Goal: Task Accomplishment & Management: Manage account settings

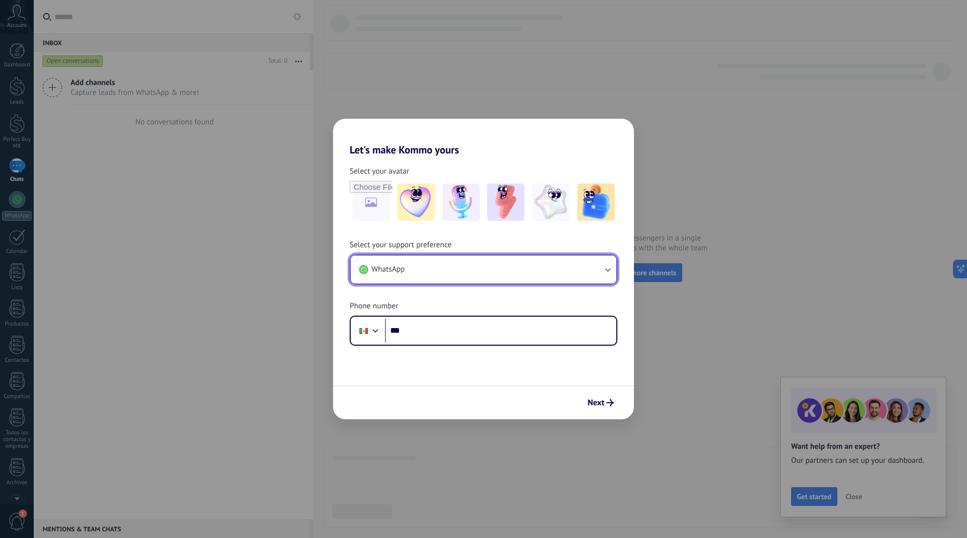
click at [409, 272] on button "WhatsApp" at bounding box center [484, 270] width 266 height 28
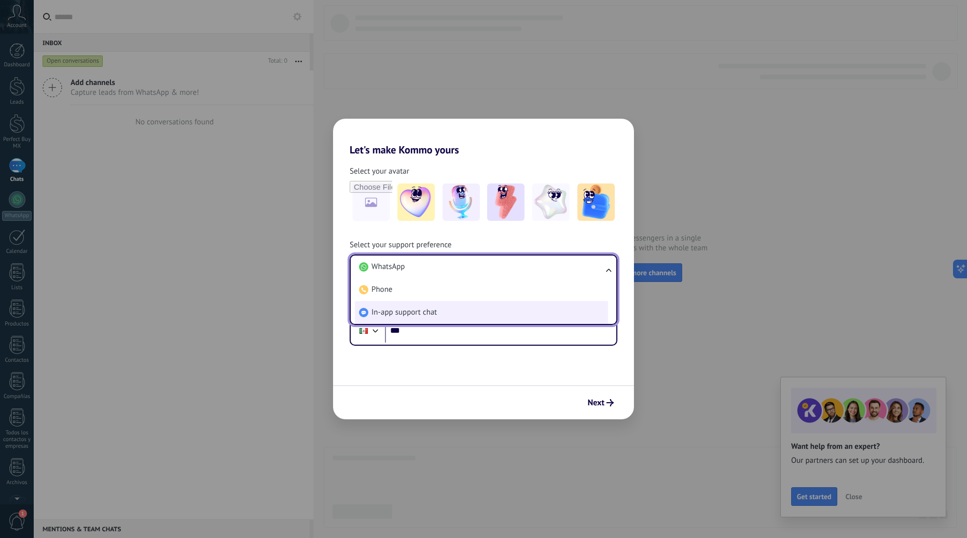
click at [407, 313] on span "In-app support chat" at bounding box center [403, 313] width 65 height 10
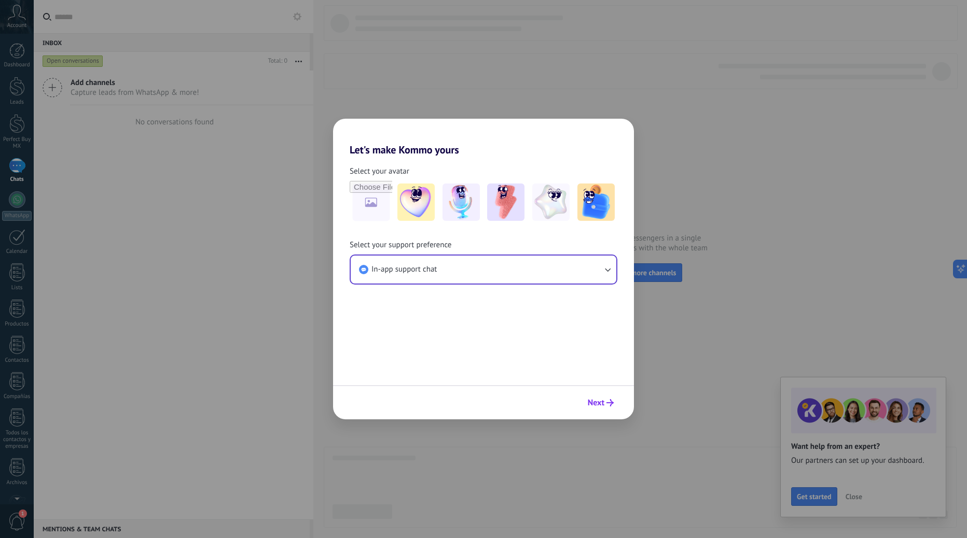
click at [595, 406] on span "Next" at bounding box center [596, 402] width 17 height 7
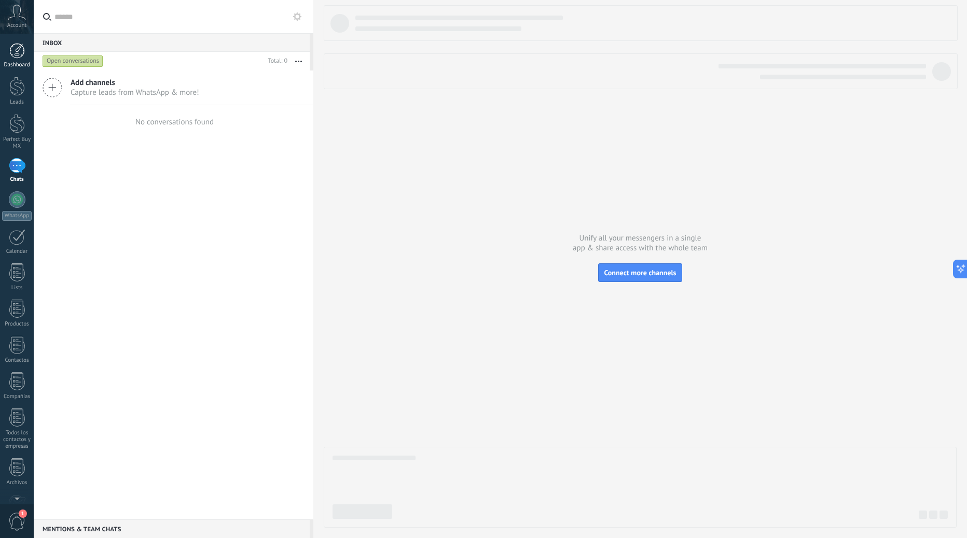
click at [23, 52] on div at bounding box center [17, 51] width 16 height 16
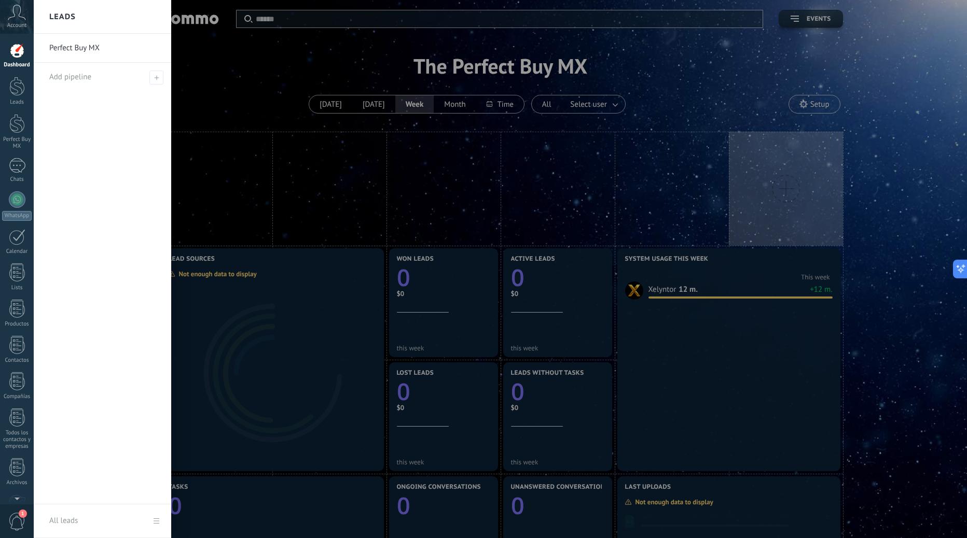
click at [671, 58] on div at bounding box center [517, 269] width 967 height 538
click at [14, 205] on div at bounding box center [17, 199] width 17 height 17
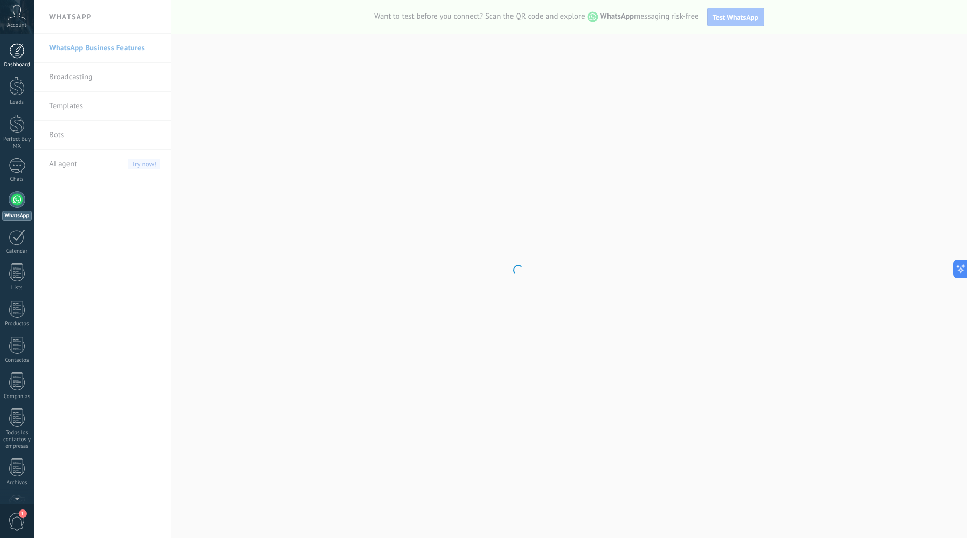
click at [15, 54] on div at bounding box center [17, 51] width 16 height 16
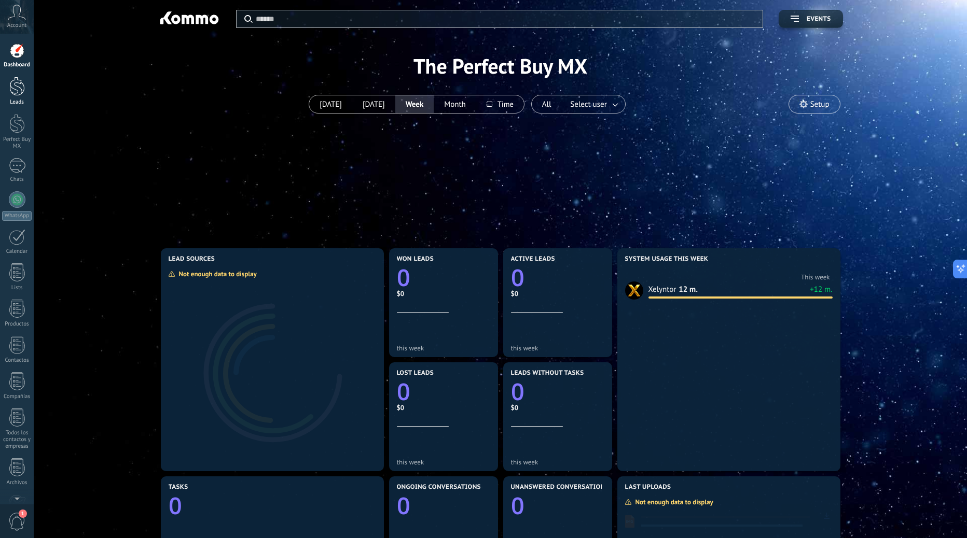
click at [15, 95] on div at bounding box center [17, 86] width 16 height 19
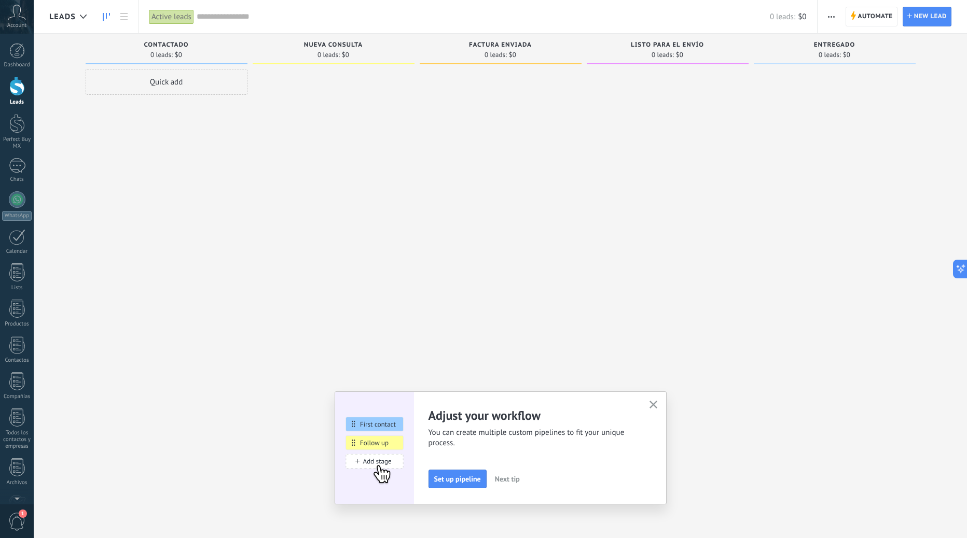
click at [834, 16] on use "button" at bounding box center [831, 17] width 7 height 2
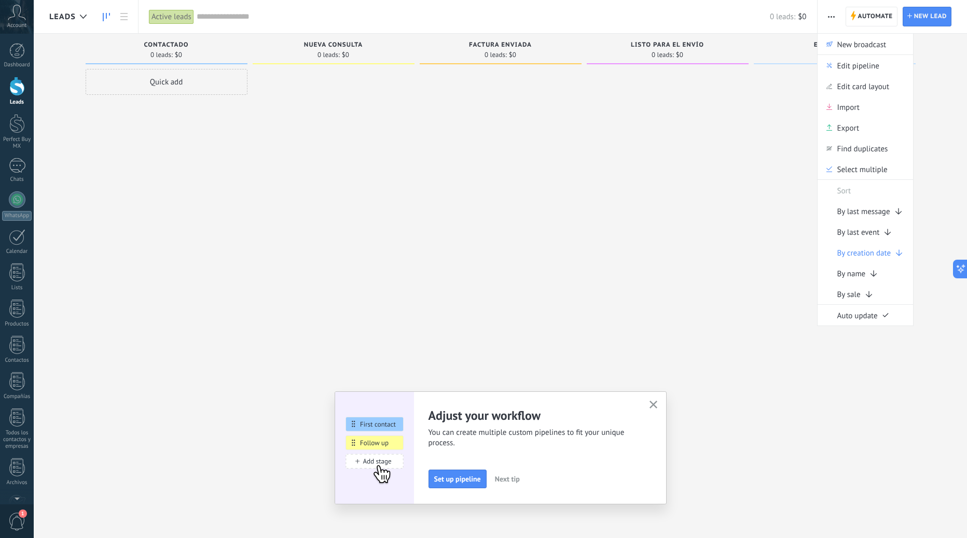
click at [20, 527] on span "1" at bounding box center [17, 522] width 18 height 18
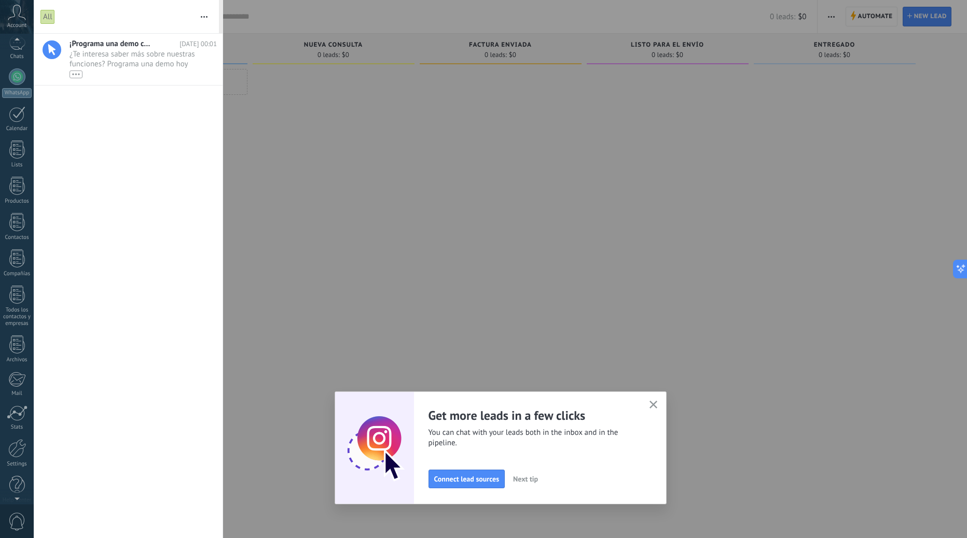
click at [16, 501] on div at bounding box center [17, 497] width 34 height 16
click at [12, 441] on div at bounding box center [17, 438] width 18 height 19
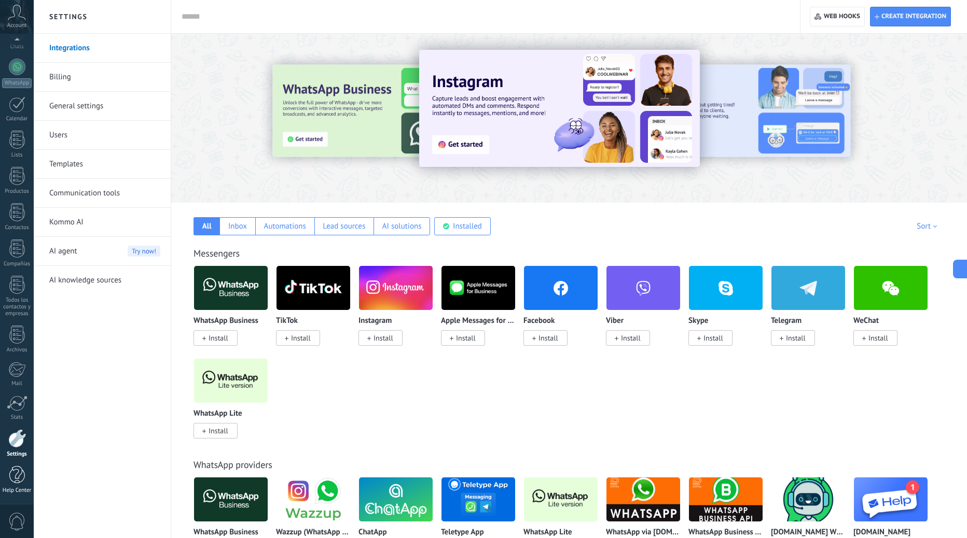
scroll to position [64, 0]
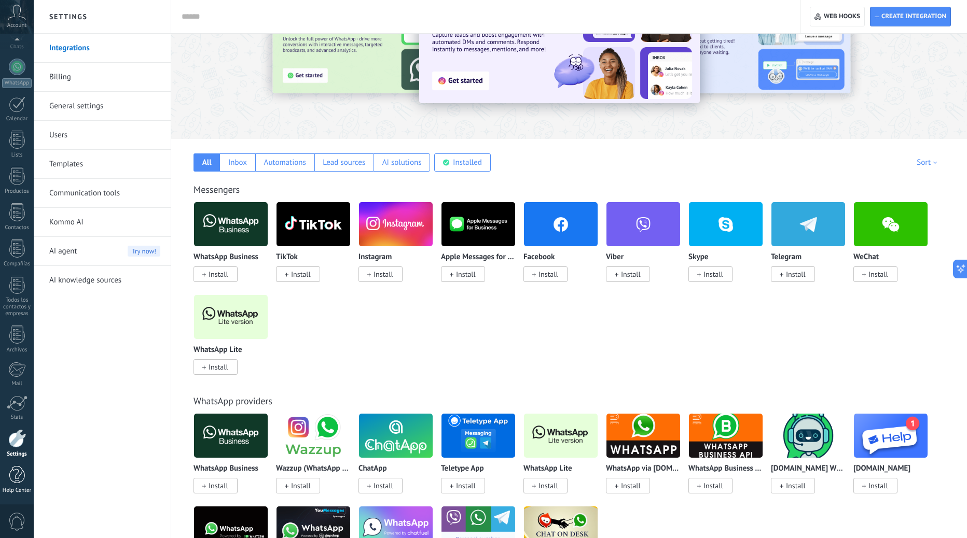
click at [16, 474] on div at bounding box center [17, 475] width 16 height 18
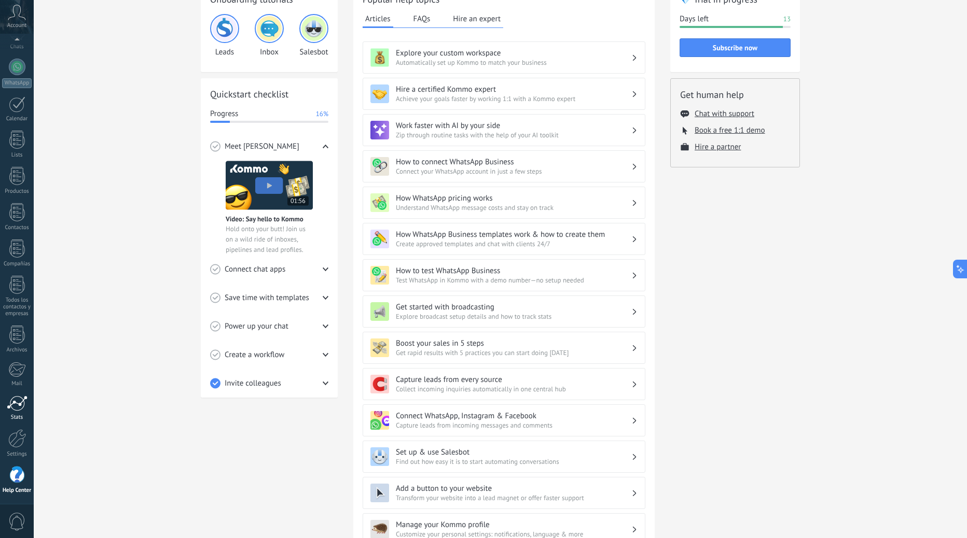
scroll to position [139, 0]
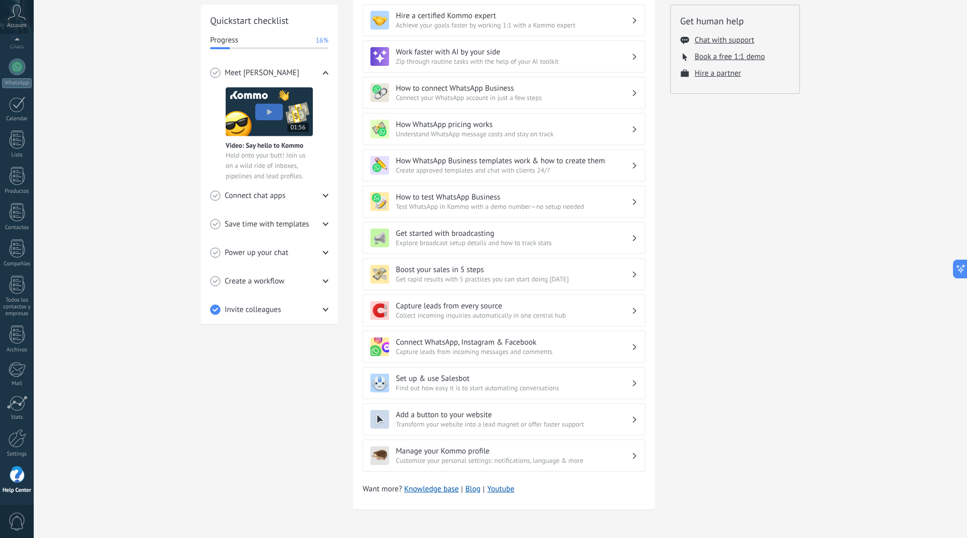
click at [13, 520] on span "0" at bounding box center [17, 522] width 18 height 18
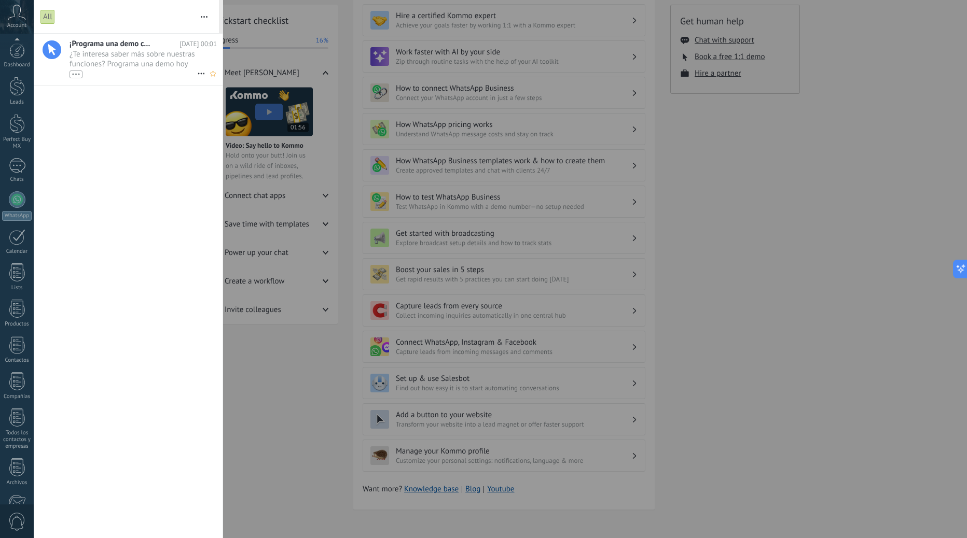
scroll to position [133, 0]
click at [873, 208] on div at bounding box center [483, 269] width 967 height 538
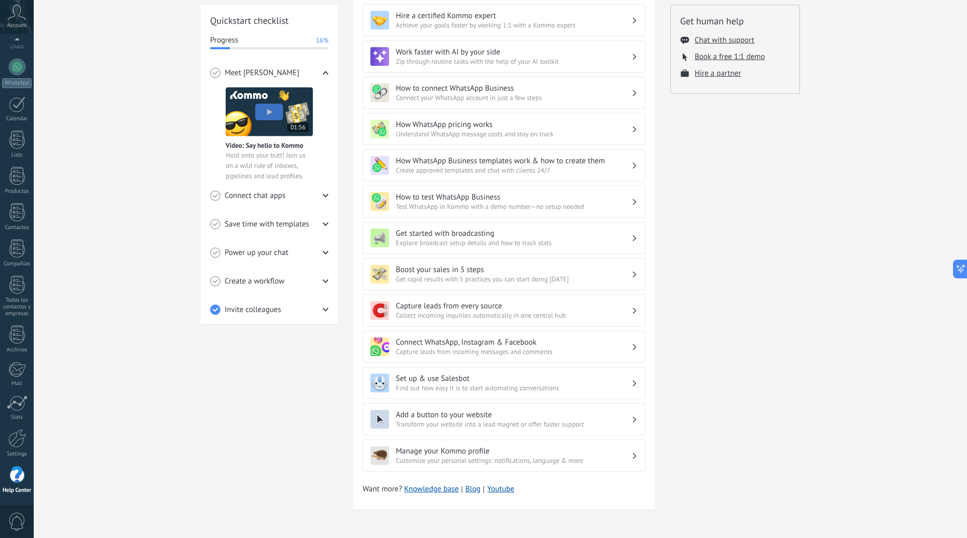
click at [18, 20] on icon at bounding box center [17, 13] width 18 height 16
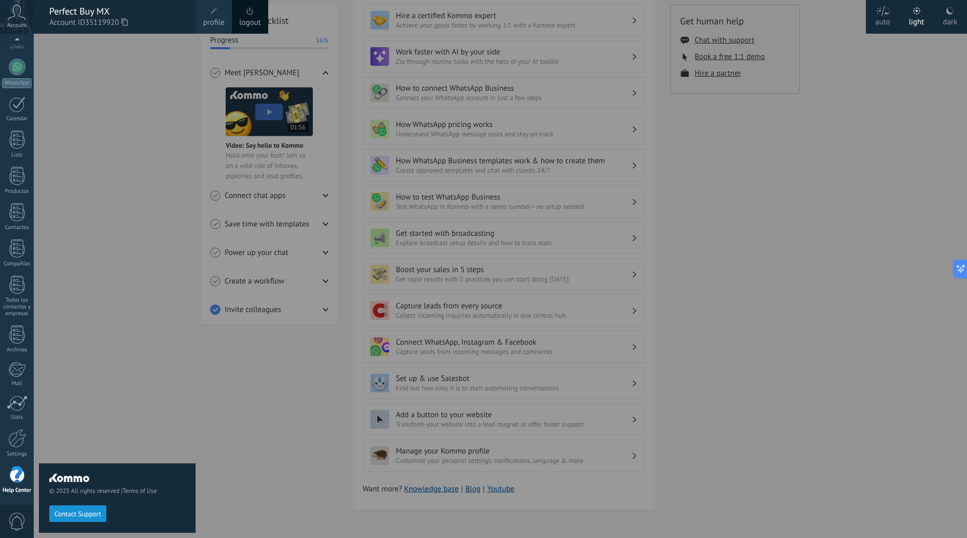
click at [18, 522] on span "0" at bounding box center [17, 522] width 18 height 18
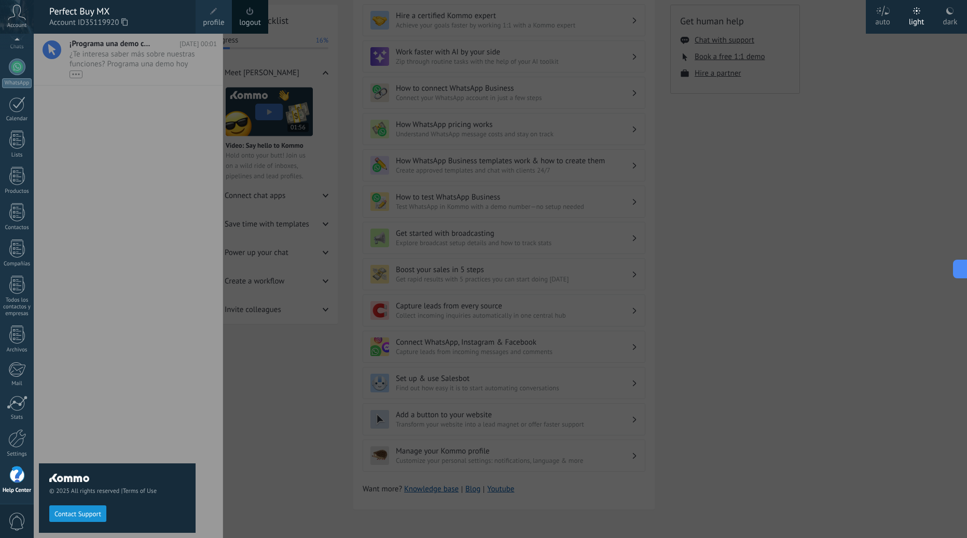
click at [759, 344] on div at bounding box center [517, 269] width 967 height 538
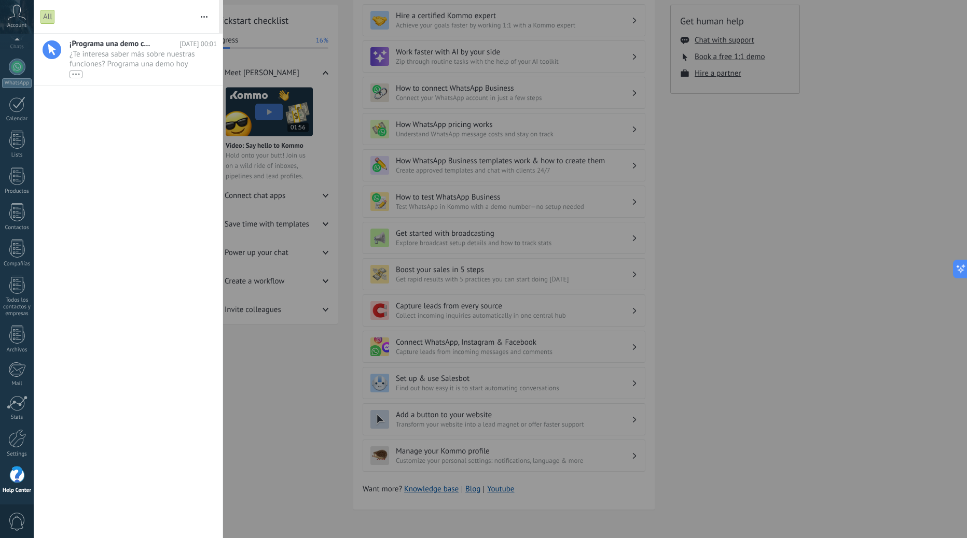
click at [790, 204] on div at bounding box center [483, 269] width 967 height 538
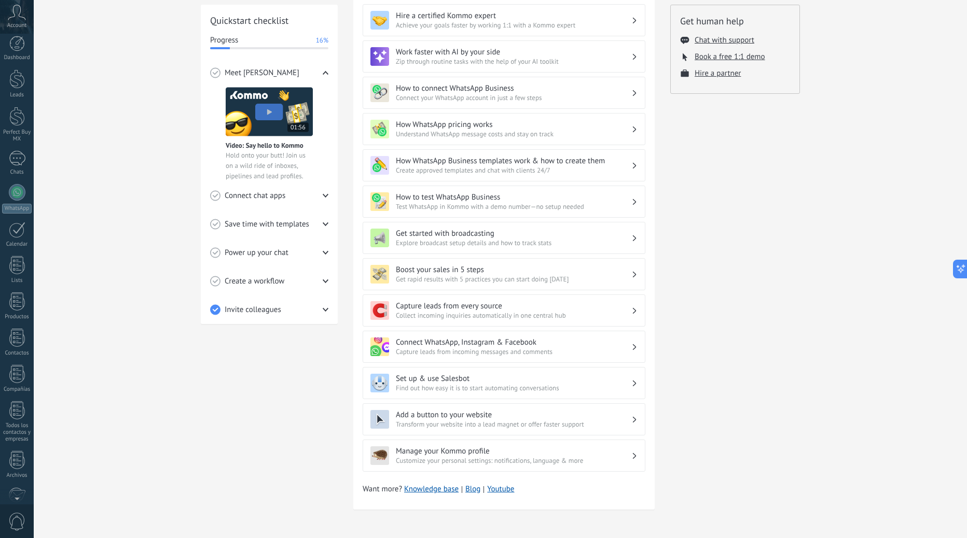
scroll to position [0, 0]
click at [12, 88] on div at bounding box center [17, 86] width 16 height 19
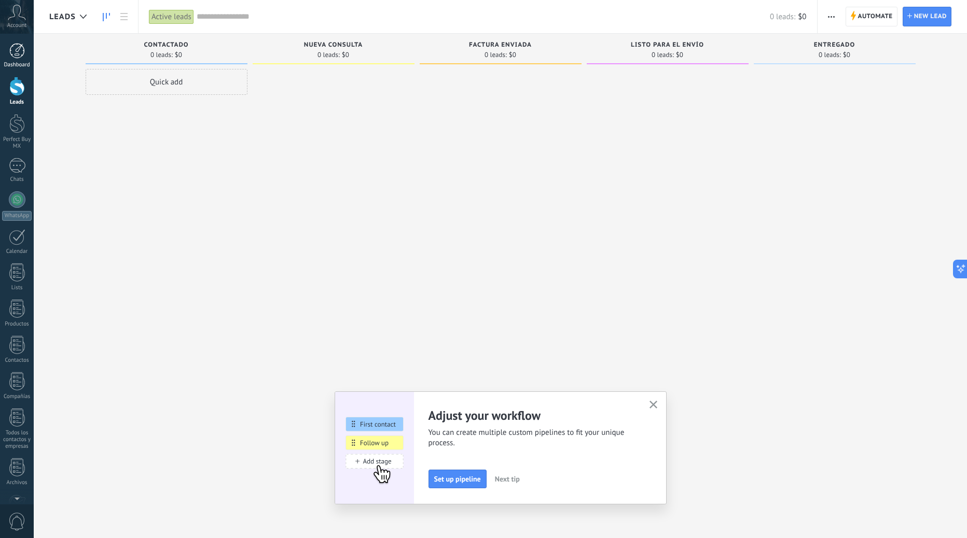
click at [8, 45] on link "Dashboard" at bounding box center [17, 55] width 34 height 25
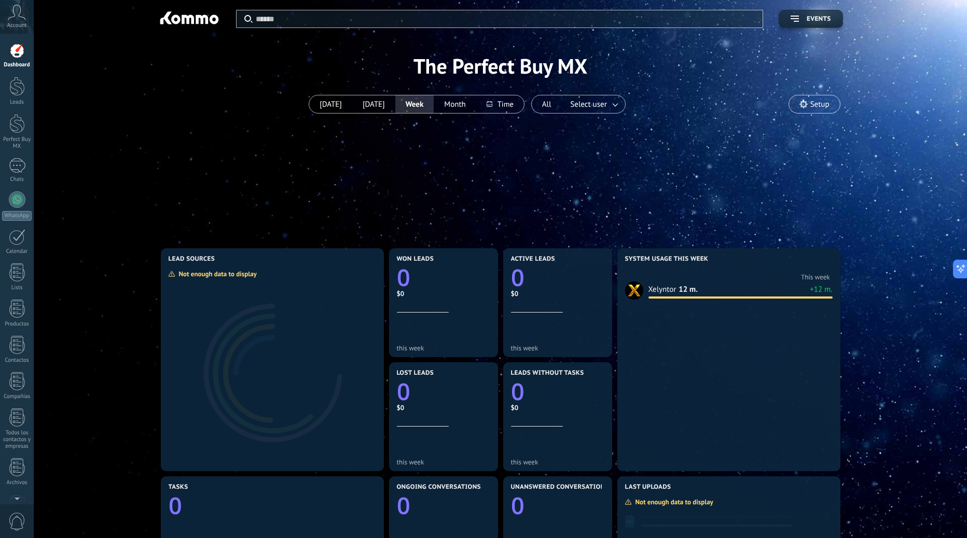
click at [808, 109] on span "Setup" at bounding box center [814, 104] width 51 height 18
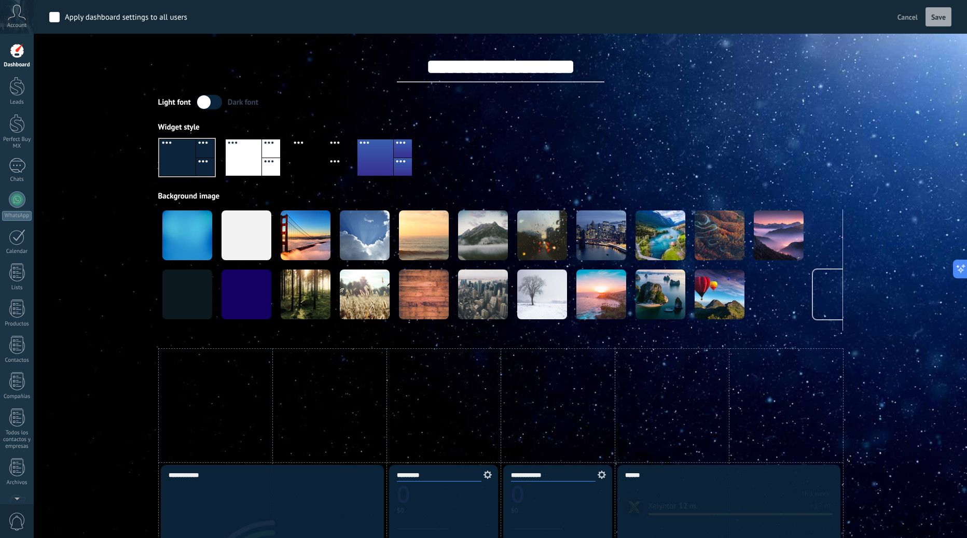
click at [217, 101] on label at bounding box center [209, 102] width 25 height 15
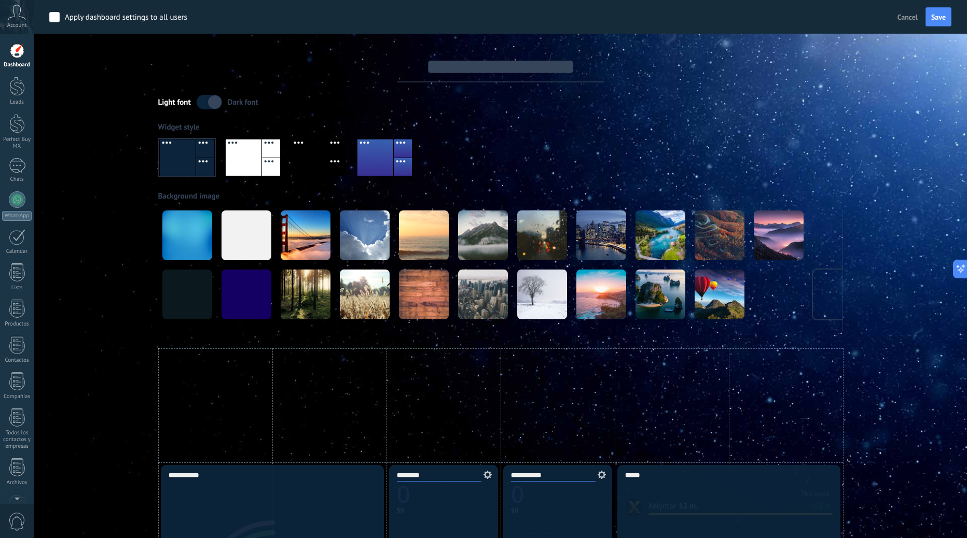
click at [200, 102] on label at bounding box center [209, 102] width 25 height 15
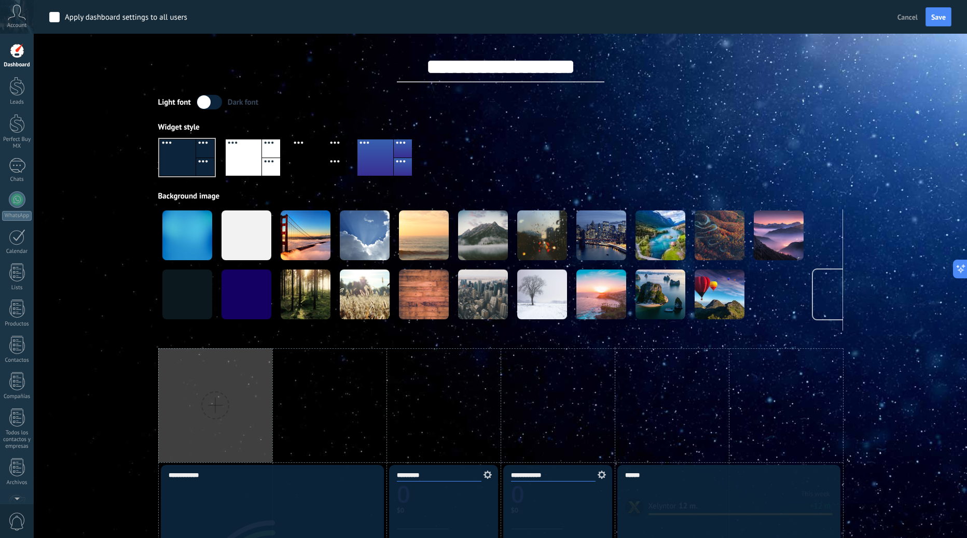
click at [254, 393] on div at bounding box center [215, 405] width 114 height 114
click at [258, 418] on div "Pipeline Report" at bounding box center [255, 415] width 78 height 18
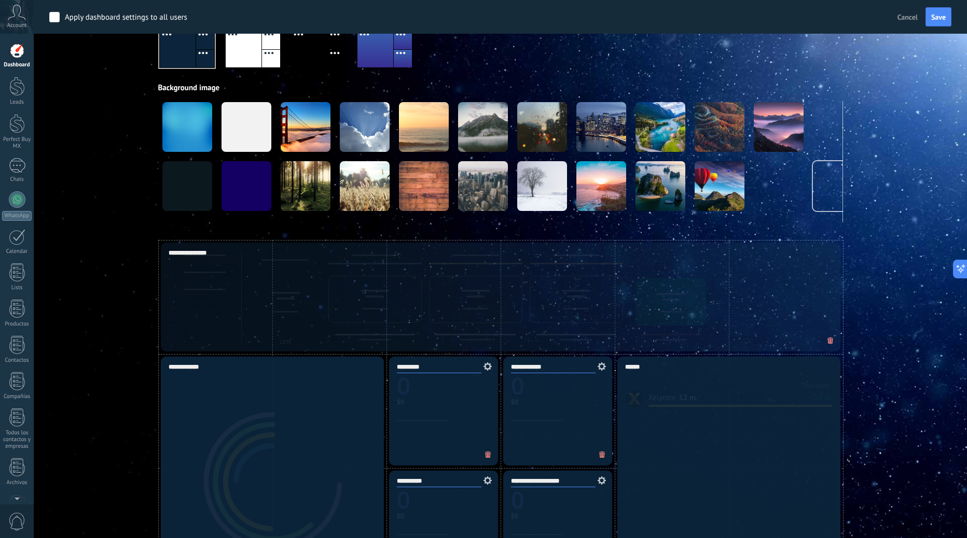
scroll to position [114, 0]
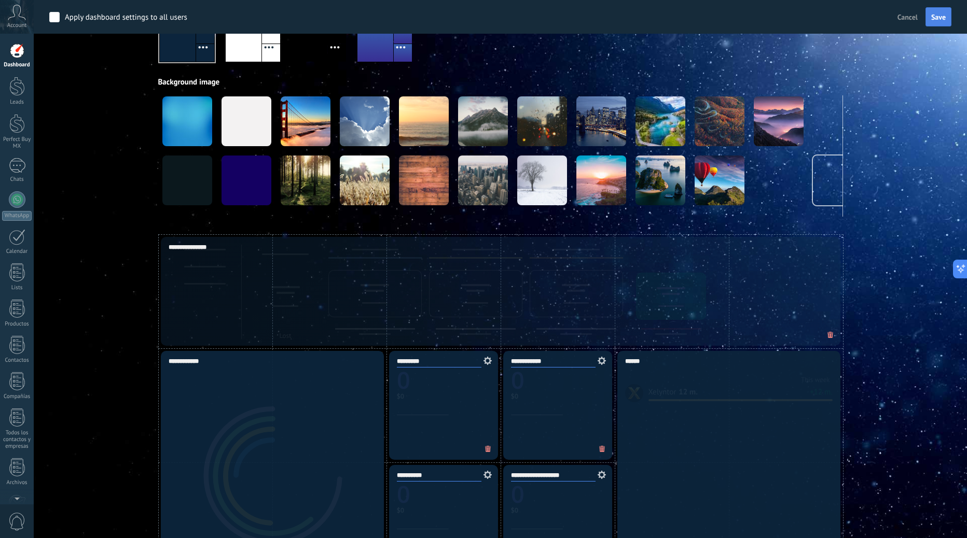
click at [939, 18] on span "Save" at bounding box center [938, 16] width 15 height 7
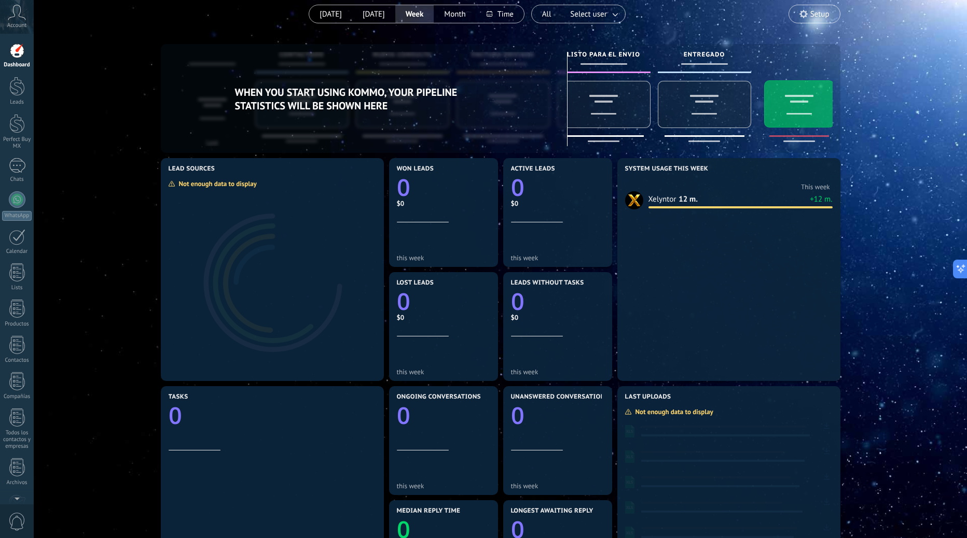
scroll to position [0, 0]
